Goal: Information Seeking & Learning: Learn about a topic

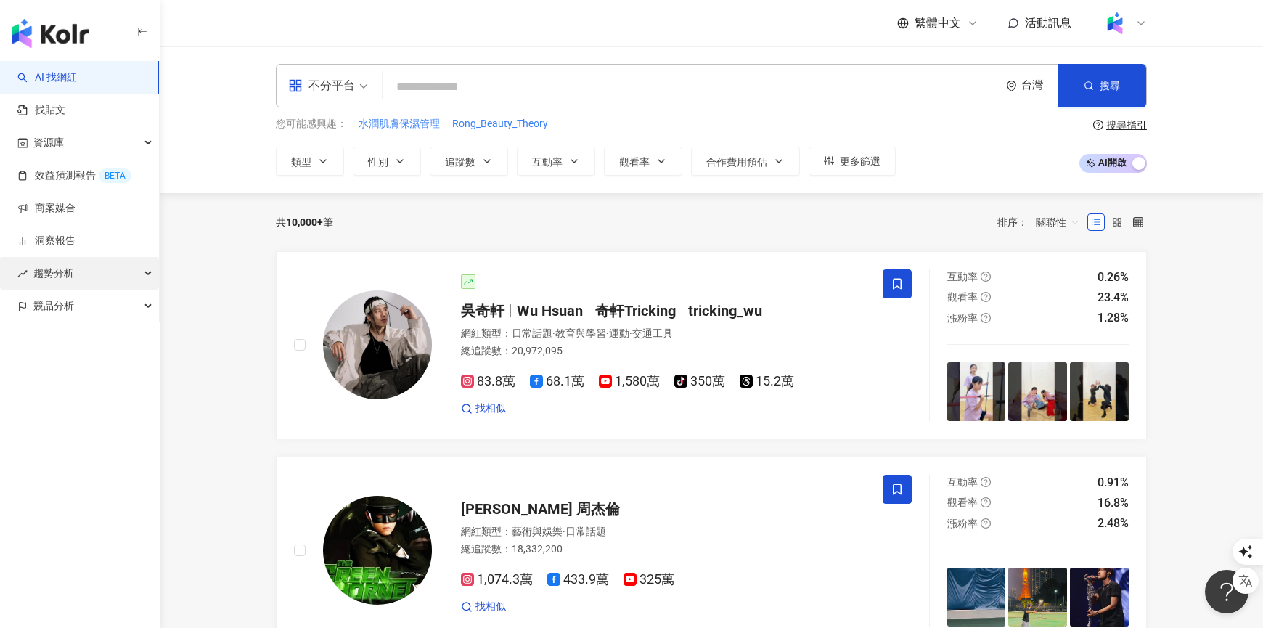
click at [74, 274] on div "趨勢分析" at bounding box center [79, 273] width 159 height 33
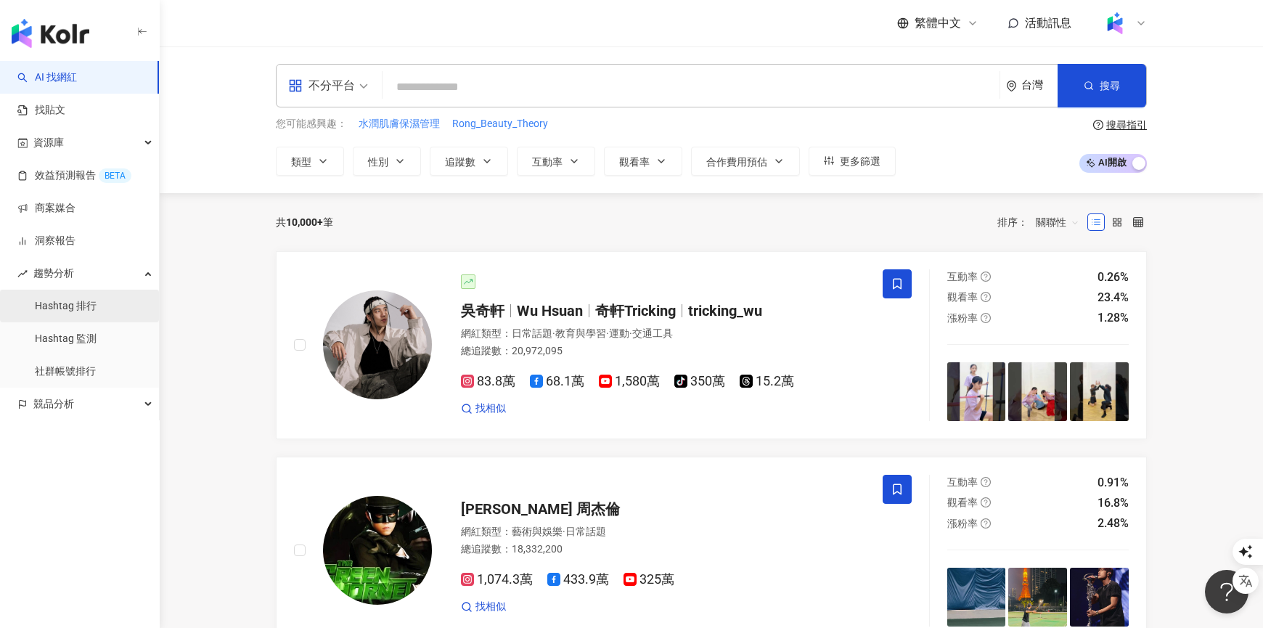
click at [94, 309] on link "Hashtag 排行" at bounding box center [66, 306] width 62 height 15
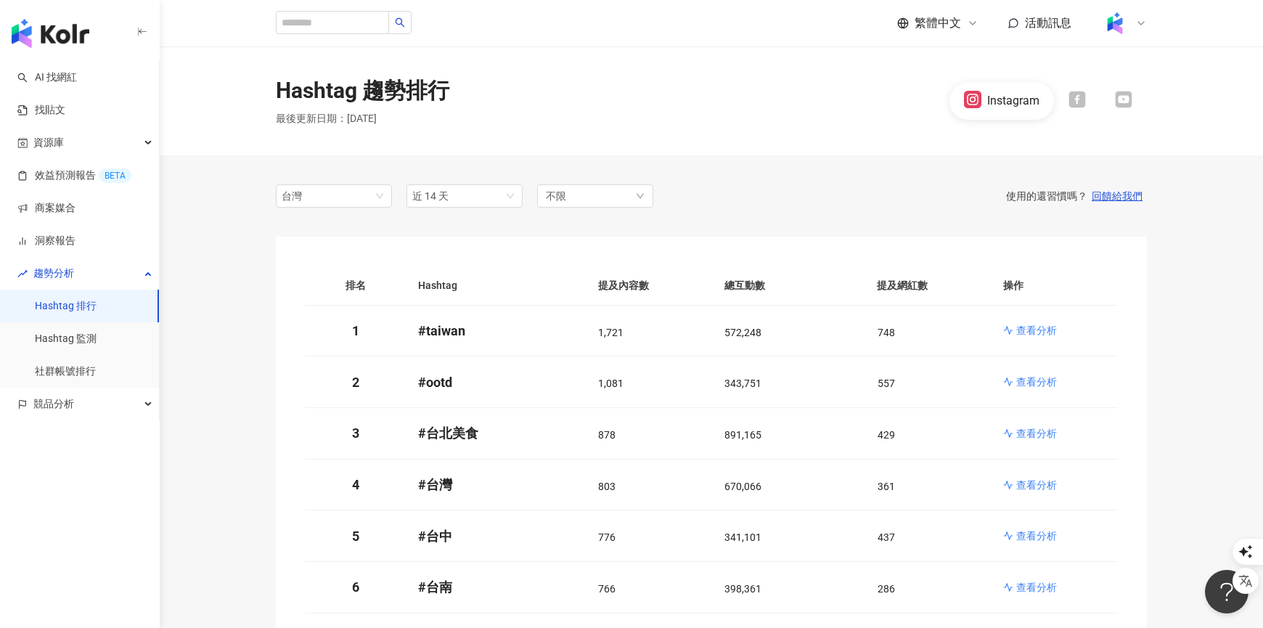
click at [327, 187] on div "台灣" at bounding box center [305, 196] width 47 height 22
click at [329, 350] on div "美國" at bounding box center [311, 349] width 47 height 16
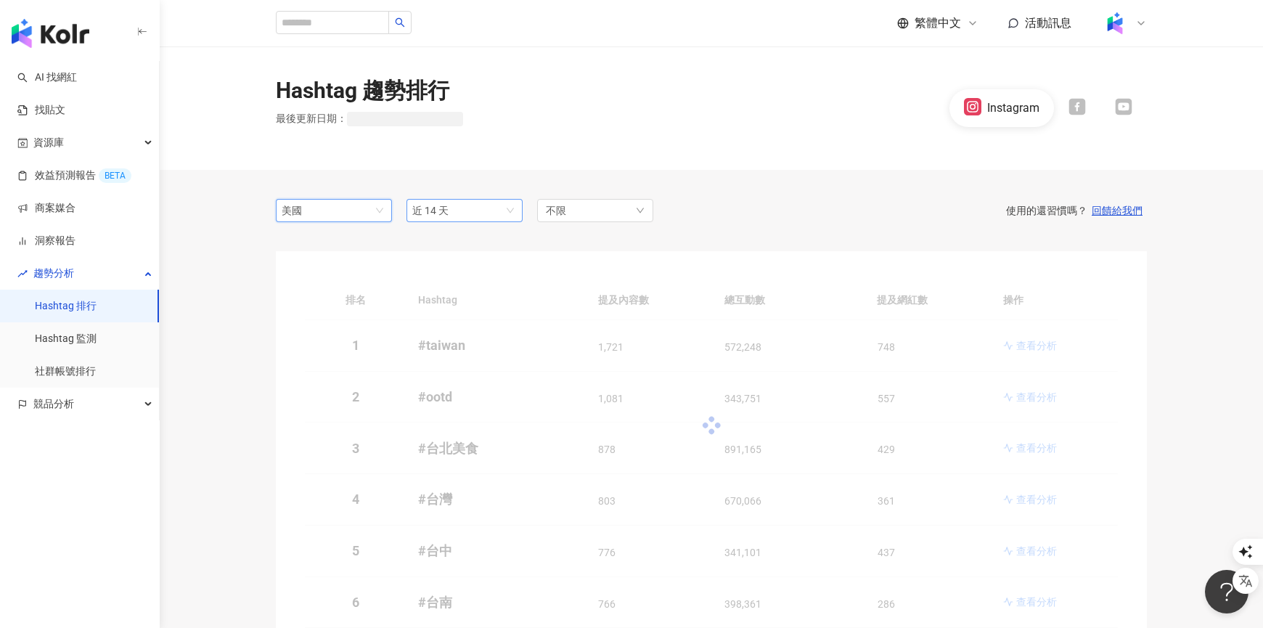
click at [467, 200] on span "近 14 天" at bounding box center [464, 211] width 105 height 22
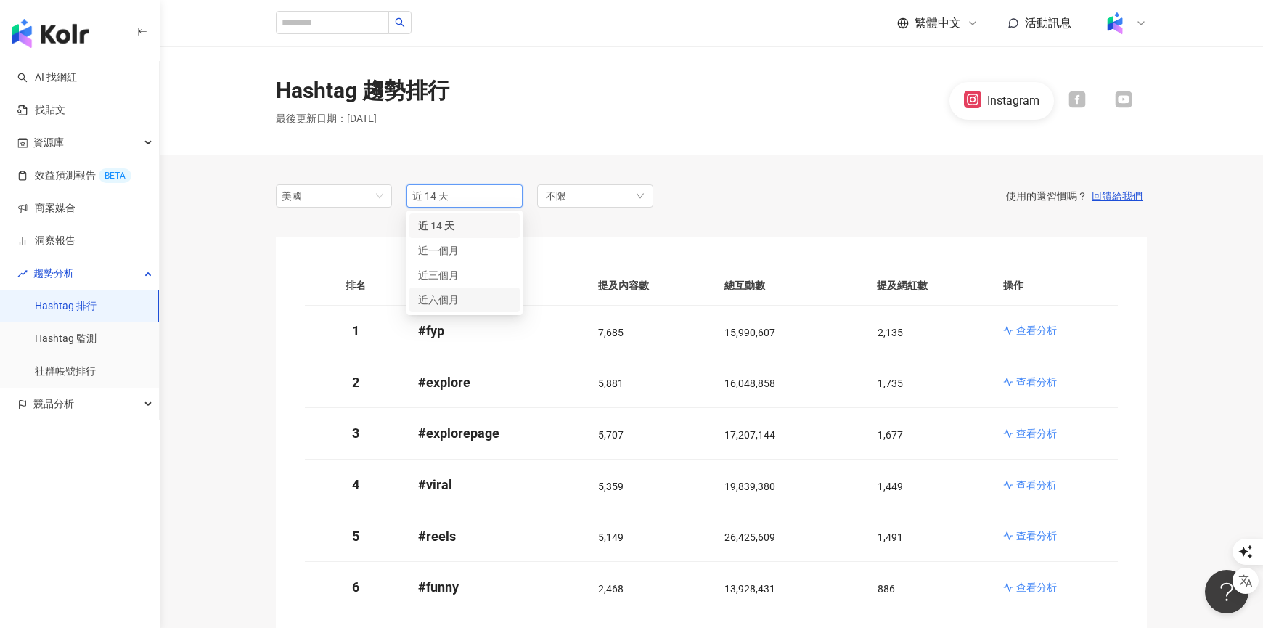
click at [452, 304] on span "近六個月" at bounding box center [438, 300] width 41 height 12
click at [1034, 333] on p "查看分析" at bounding box center [1037, 330] width 41 height 15
click at [436, 326] on p "# fyp" at bounding box center [496, 331] width 157 height 18
click at [688, 312] on td "573,109" at bounding box center [650, 332] width 126 height 52
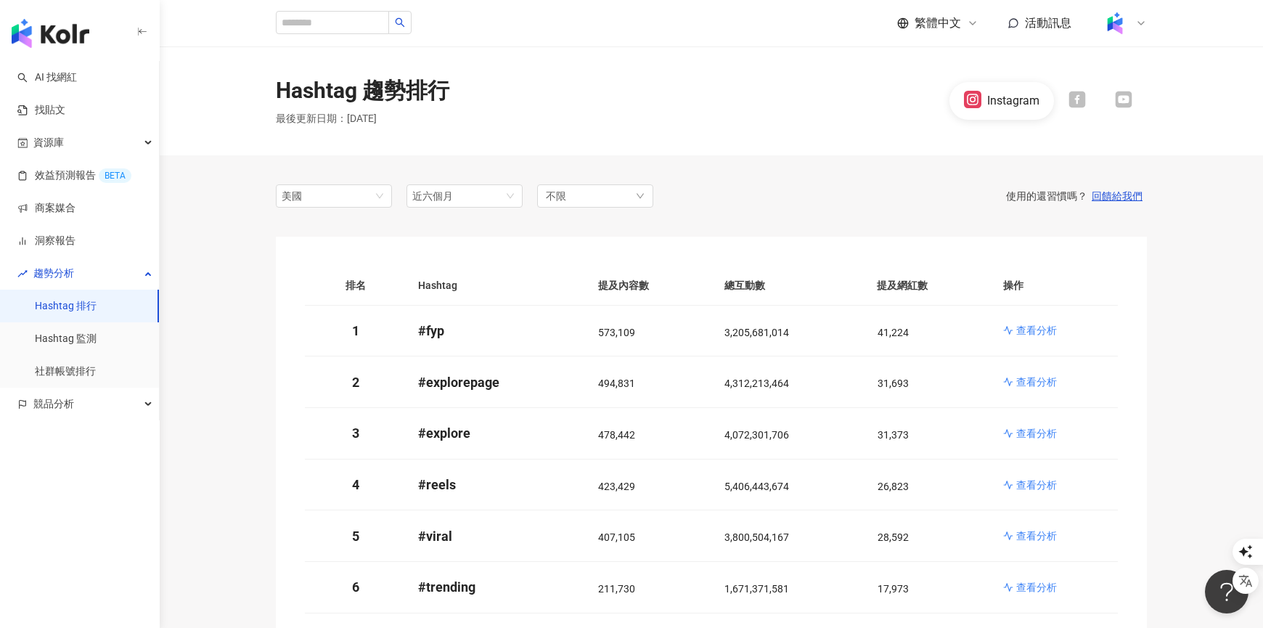
click at [694, 206] on div "美國 id us 台灣 日本 [GEOGRAPHIC_DATA] [GEOGRAPHIC_DATA] 近六個月 3m 6m 近 14 天 近一個月 近三個月 …" at bounding box center [711, 195] width 871 height 23
click at [1044, 334] on p "查看分析" at bounding box center [1037, 330] width 41 height 15
click at [1038, 378] on p "查看分析" at bounding box center [1037, 382] width 41 height 15
